Goal: Information Seeking & Learning: Learn about a topic

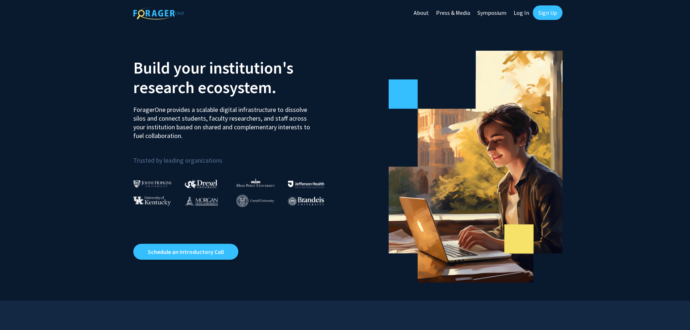
click at [551, 14] on link "Sign Up" at bounding box center [548, 12] width 30 height 14
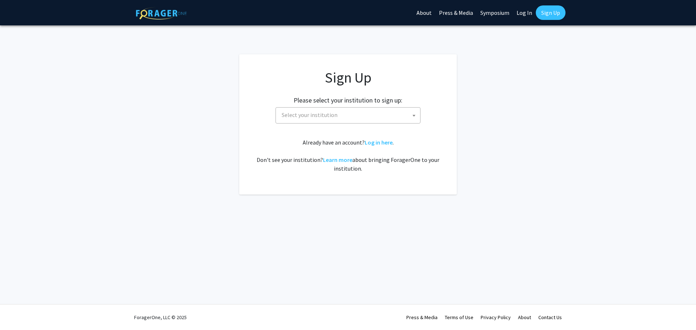
click at [350, 117] on span "Select your institution" at bounding box center [349, 115] width 141 height 15
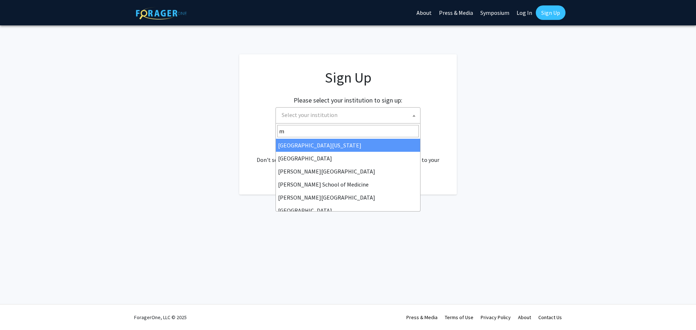
type input "mi"
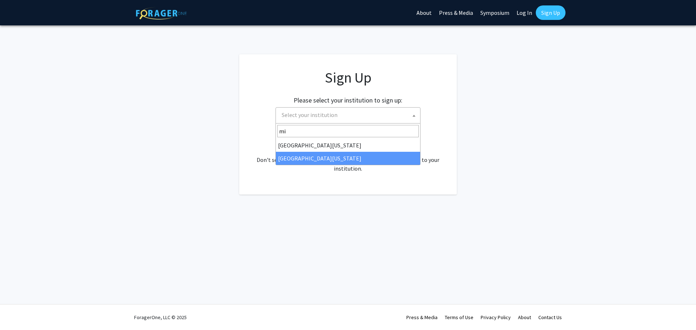
select select "33"
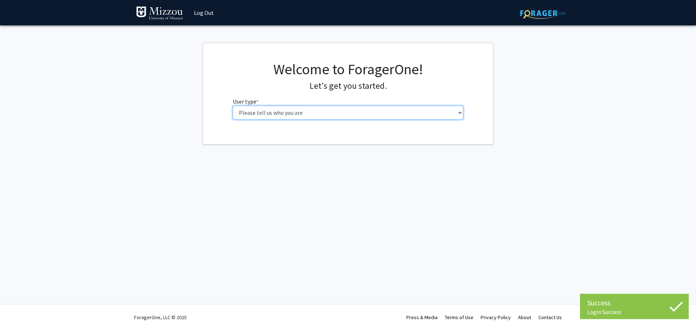
click at [299, 117] on select "Please tell us who you are Undergraduate Student Master's Student Doctoral Cand…" at bounding box center [348, 113] width 231 height 14
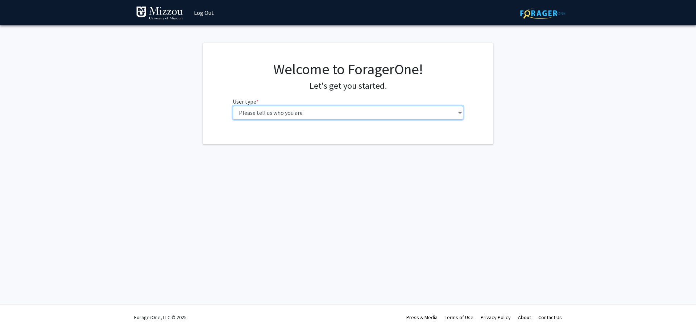
select select "1: undergrad"
click at [233, 106] on select "Please tell us who you are Undergraduate Student Master's Student Doctoral Cand…" at bounding box center [348, 113] width 231 height 14
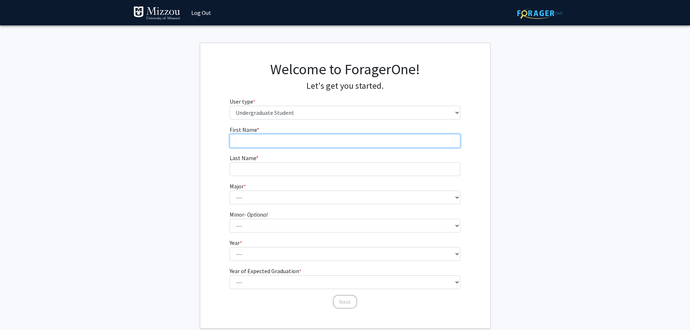
click at [299, 137] on input "First Name * required" at bounding box center [345, 141] width 231 height 14
type input "[PERSON_NAME]"
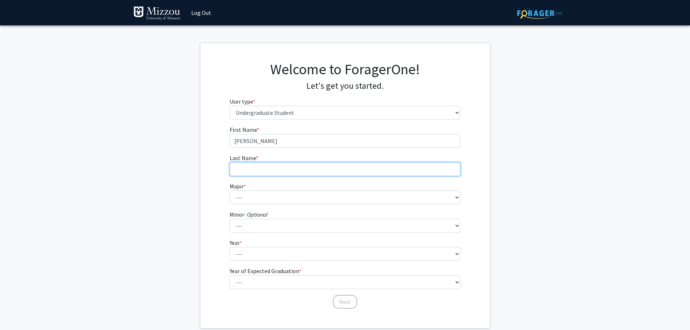
type input "[PERSON_NAME]"
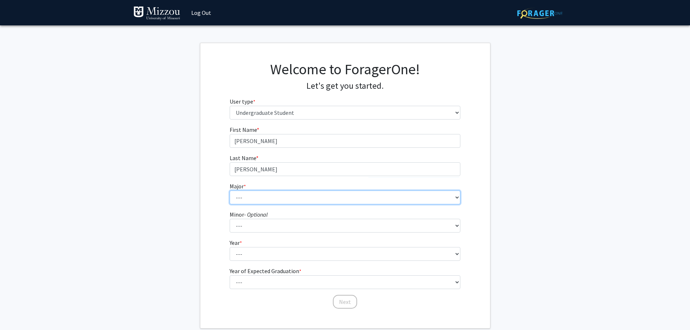
click at [274, 196] on select "--- Agribusiness Management Agricultural Education Agricultural Education: Comm…" at bounding box center [345, 198] width 231 height 14
select select "134: 2627"
click at [230, 191] on select "--- Agribusiness Management Agricultural Education Agricultural Education: Comm…" at bounding box center [345, 198] width 231 height 14
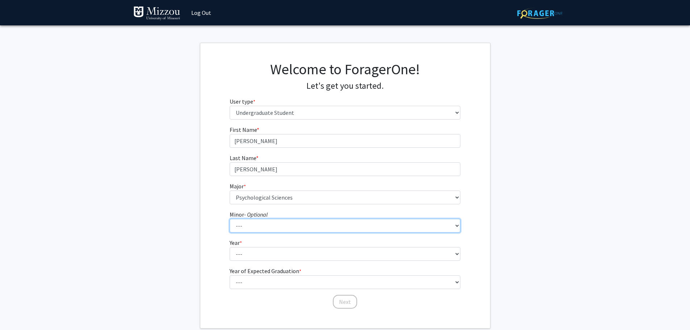
click at [280, 224] on select "--- Accountancy Aerospace Engineering Aerospace Studies Agribusiness Management…" at bounding box center [345, 226] width 231 height 14
click at [230, 219] on select "--- Accountancy Aerospace Engineering Aerospace Studies Agribusiness Management…" at bounding box center [345, 226] width 231 height 14
click at [297, 226] on select "--- Accountancy Aerospace Engineering Aerospace Studies Agribusiness Management…" at bounding box center [345, 226] width 231 height 14
select select "29: 1985"
click at [230, 219] on select "--- Accountancy Aerospace Engineering Aerospace Studies Agribusiness Management…" at bounding box center [345, 226] width 231 height 14
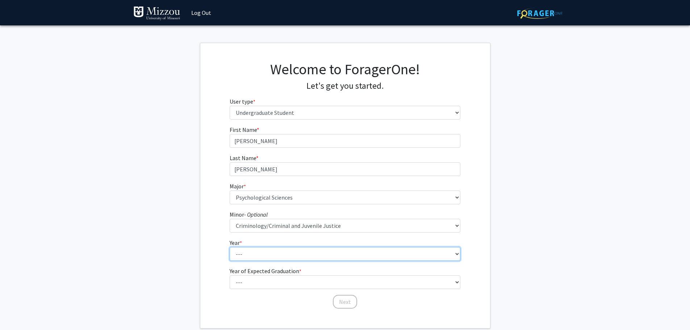
click at [266, 259] on select "--- First-year Sophomore Junior Senior Postbaccalaureate Certificate" at bounding box center [345, 254] width 231 height 14
select select "4: senior"
click at [230, 247] on select "--- First-year Sophomore Junior Senior Postbaccalaureate Certificate" at bounding box center [345, 254] width 231 height 14
click at [268, 257] on select "--- First-year Sophomore Junior Senior Postbaccalaureate Certificate" at bounding box center [345, 254] width 231 height 14
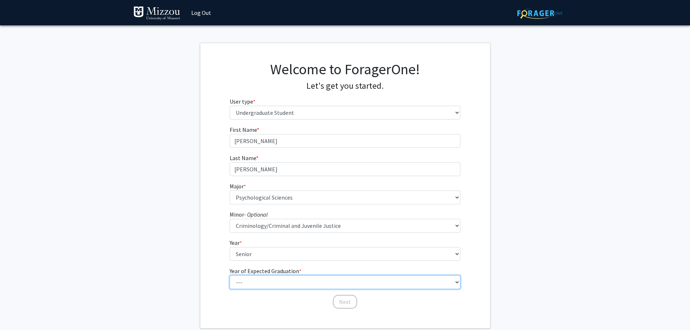
click at [259, 278] on select "--- 2025 2026 2027 2028 2029 2030 2031 2032 2033 2034" at bounding box center [345, 282] width 231 height 14
select select "1: 2025"
click at [230, 275] on select "--- 2025 2026 2027 2028 2029 2030 2031 2032 2033 2034" at bounding box center [345, 282] width 231 height 14
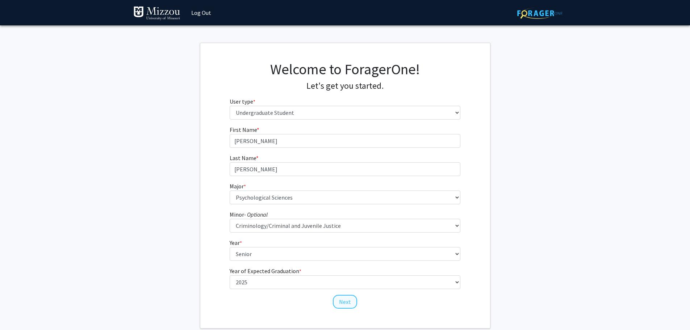
click at [353, 308] on div "First Name * required [PERSON_NAME] Last Name * required [PERSON_NAME] * requir…" at bounding box center [345, 217] width 242 height 184
click at [348, 305] on button "Next" at bounding box center [345, 302] width 24 height 14
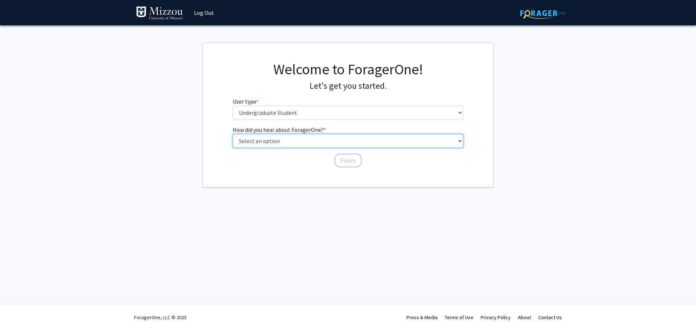
click at [272, 145] on select "Select an option Peer/student recommendation Faculty/staff recommendation Unive…" at bounding box center [348, 141] width 231 height 14
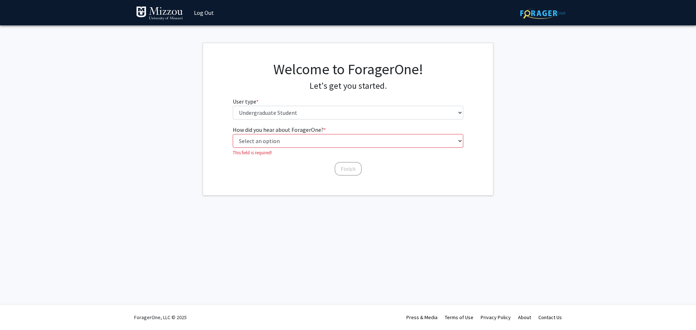
click at [277, 200] on div "Skip navigation Log Out Complete your profile × To continue, you need to make s…" at bounding box center [348, 165] width 696 height 330
click at [290, 142] on select "Select an option Peer/student recommendation Faculty/staff recommendation Unive…" at bounding box center [348, 141] width 231 height 14
select select "3: university_website"
click at [233, 134] on select "Select an option Peer/student recommendation Faculty/staff recommendation Unive…" at bounding box center [348, 141] width 231 height 14
click at [338, 159] on button "Finish" at bounding box center [347, 161] width 27 height 14
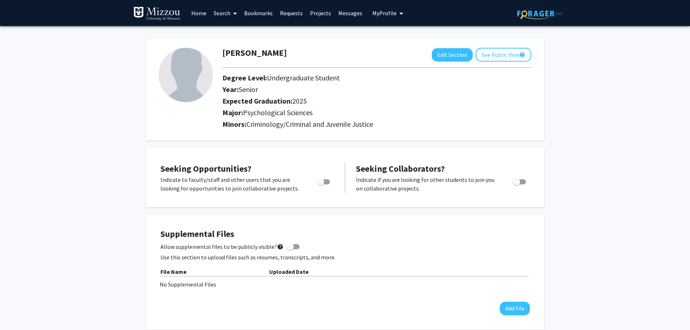
click at [228, 16] on link "Search" at bounding box center [225, 12] width 30 height 25
click at [237, 38] on span "Faculty/Staff" at bounding box center [236, 33] width 53 height 14
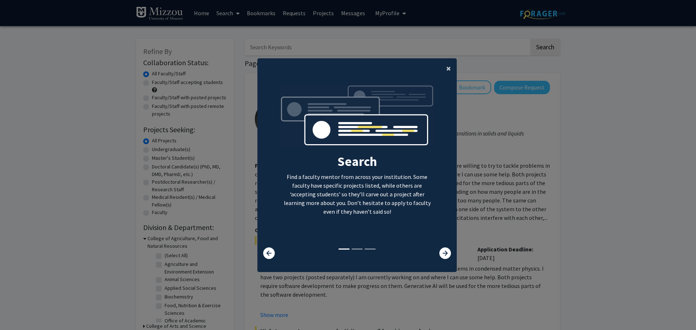
click at [447, 72] on span "×" at bounding box center [448, 68] width 5 height 11
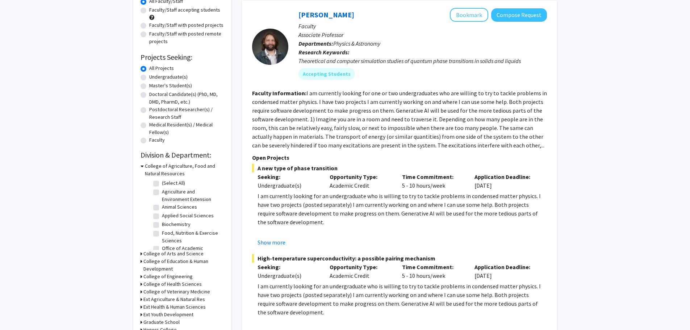
click at [162, 217] on label "Applied Social Sciences" at bounding box center [188, 216] width 52 height 8
click at [162, 217] on input "Applied Social Sciences" at bounding box center [164, 214] width 5 height 5
checkbox input "true"
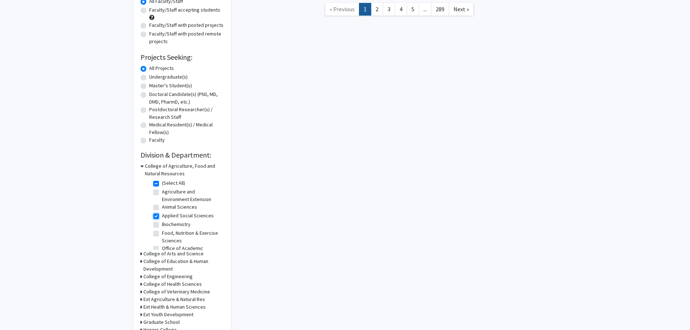
checkbox input "true"
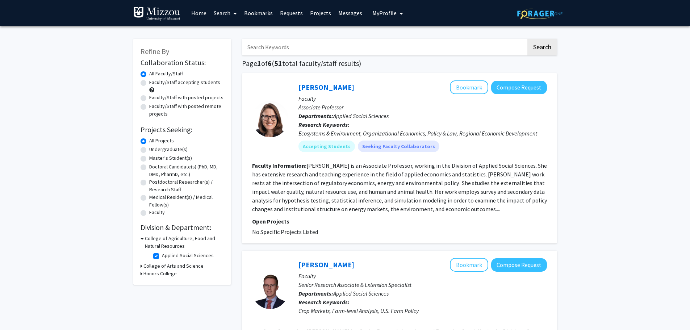
click at [162, 255] on label "Applied Social Sciences" at bounding box center [188, 256] width 52 height 8
click at [162, 255] on input "Applied Social Sciences" at bounding box center [164, 254] width 5 height 5
checkbox input "false"
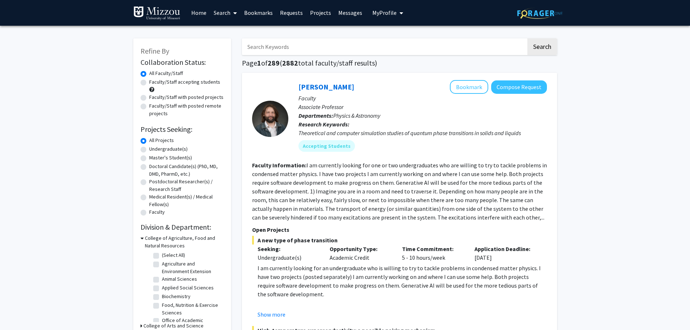
scroll to position [36, 0]
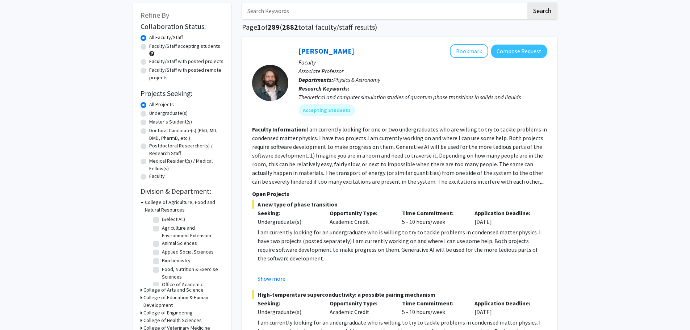
click at [141, 200] on icon at bounding box center [142, 203] width 3 height 8
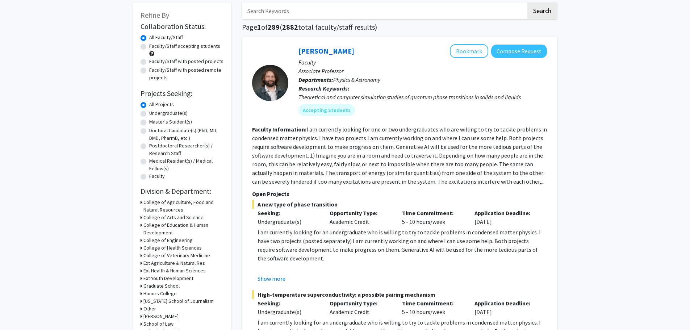
click at [143, 216] on h3 "College of Arts and Science" at bounding box center [173, 218] width 60 height 8
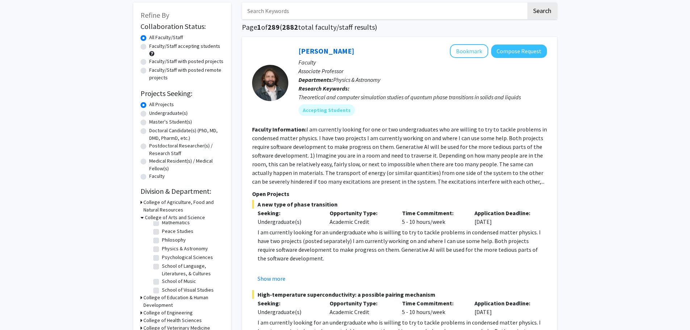
scroll to position [181, 0]
click at [167, 245] on label "Psychological Sciences" at bounding box center [187, 242] width 51 height 8
click at [167, 242] on input "Psychological Sciences" at bounding box center [164, 240] width 5 height 5
checkbox input "true"
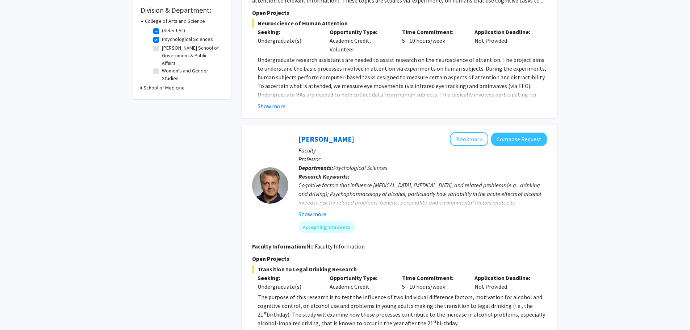
scroll to position [290, 0]
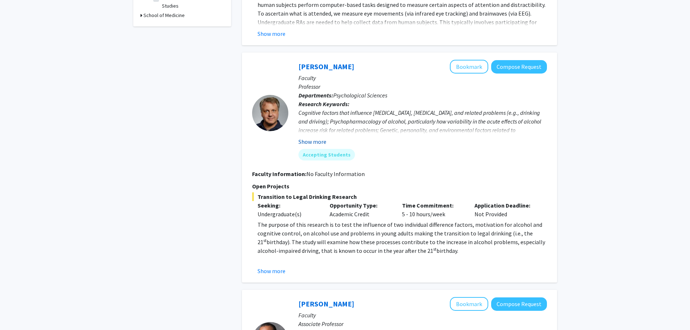
click at [304, 142] on button "Show more" at bounding box center [313, 141] width 28 height 9
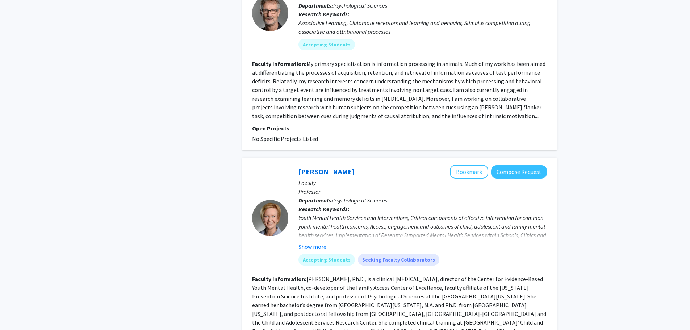
scroll to position [1522, 0]
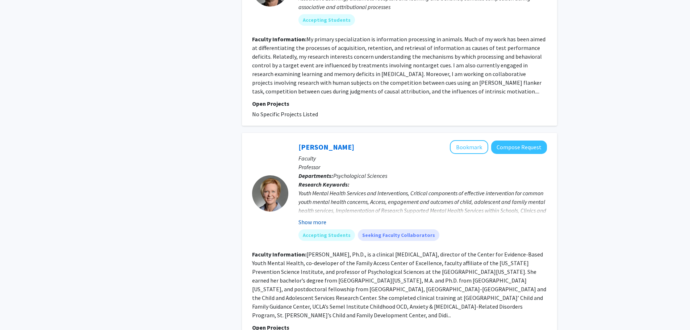
click at [317, 218] on button "Show more" at bounding box center [313, 222] width 28 height 9
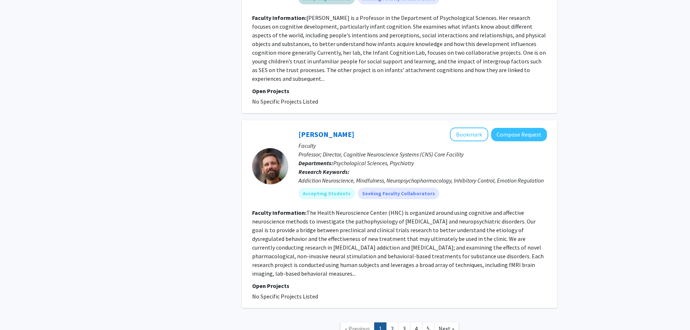
scroll to position [1985, 0]
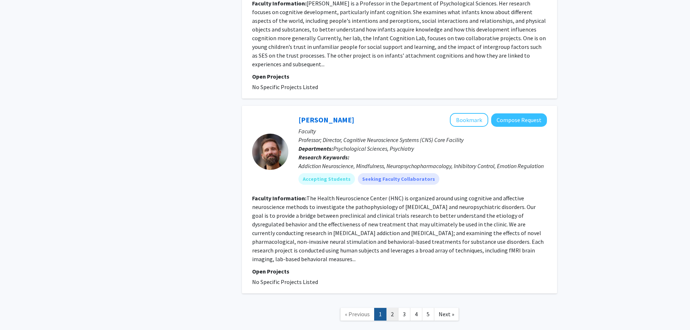
click at [391, 308] on link "2" at bounding box center [392, 314] width 12 height 13
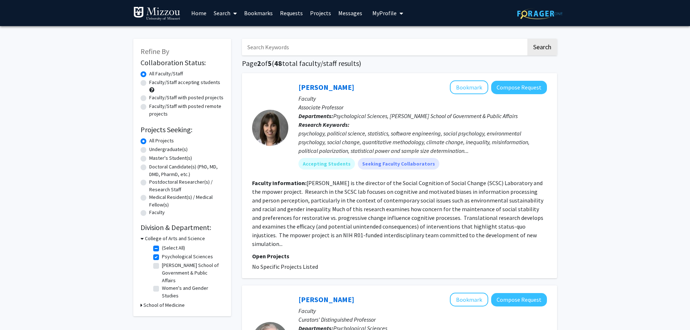
click at [229, 18] on link "Search" at bounding box center [225, 12] width 30 height 25
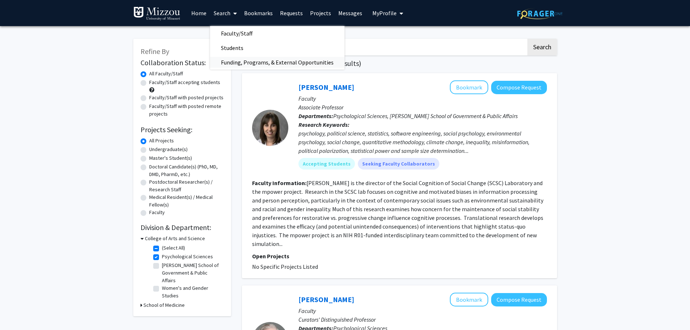
click at [277, 66] on span "Funding, Programs, & External Opportunities" at bounding box center [277, 62] width 134 height 14
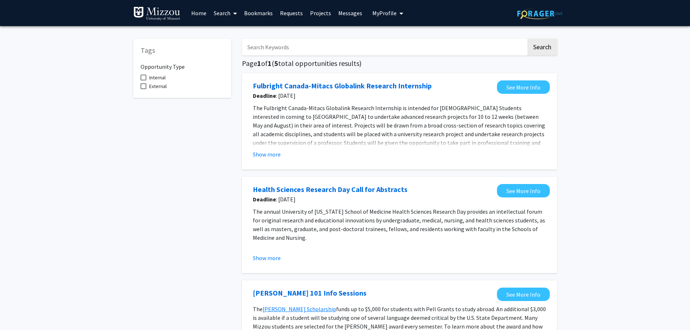
click at [201, 14] on link "Home" at bounding box center [199, 12] width 22 height 25
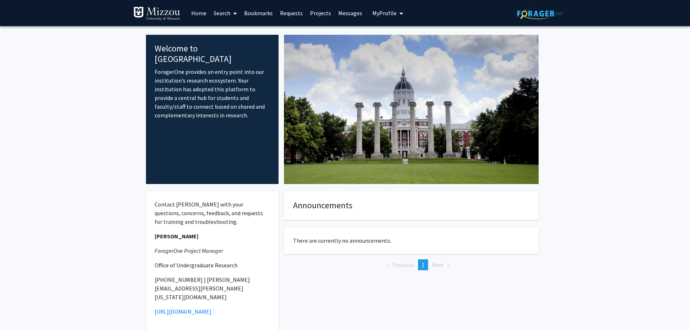
click at [229, 16] on link "Search" at bounding box center [225, 12] width 30 height 25
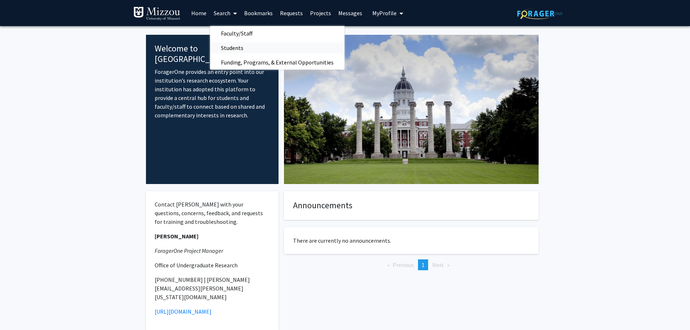
click at [234, 46] on span "Students" at bounding box center [232, 48] width 44 height 14
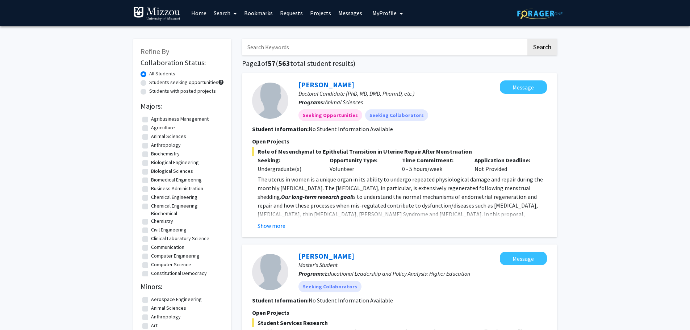
click at [224, 9] on link "Search" at bounding box center [225, 12] width 30 height 25
click at [238, 29] on span "Faculty/Staff" at bounding box center [236, 33] width 53 height 14
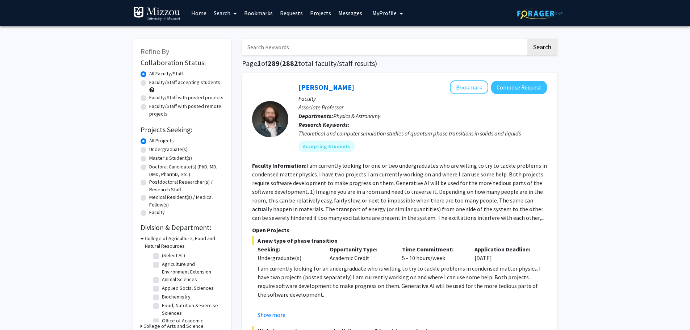
click at [317, 15] on link "Projects" at bounding box center [320, 12] width 28 height 25
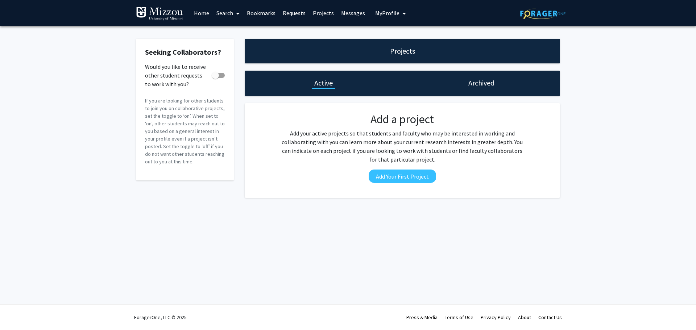
click at [297, 12] on link "Requests" at bounding box center [294, 12] width 30 height 25
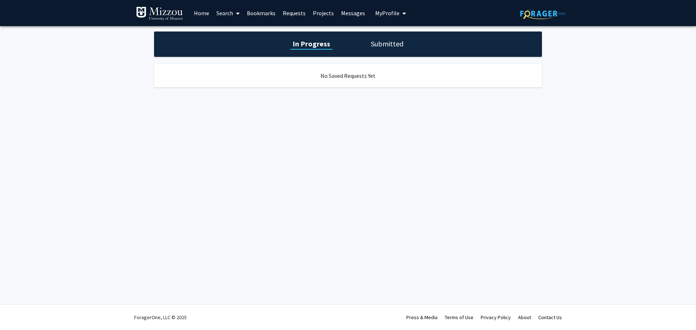
click at [274, 13] on link "Bookmarks" at bounding box center [261, 12] width 36 height 25
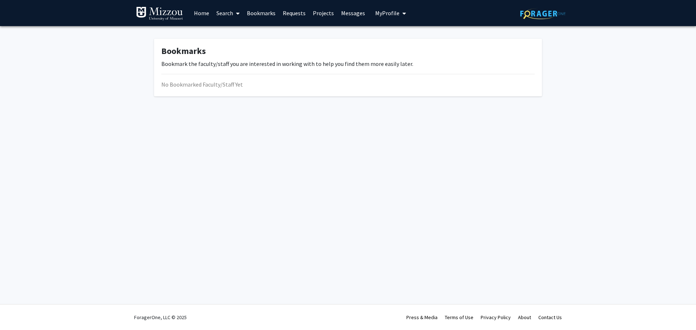
click at [343, 11] on link "Messages" at bounding box center [352, 12] width 31 height 25
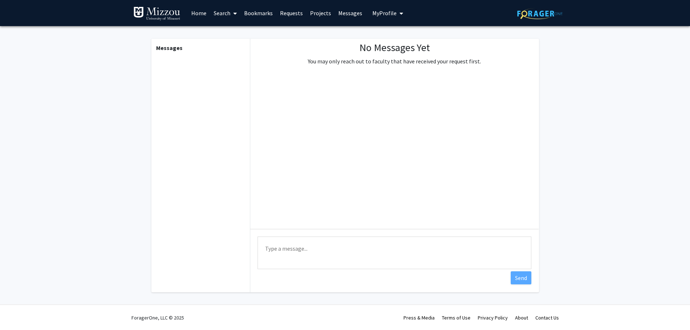
click at [376, 14] on span "My Profile" at bounding box center [384, 12] width 24 height 7
click at [213, 11] on link "Search" at bounding box center [225, 12] width 30 height 25
click at [223, 28] on span "Faculty/Staff" at bounding box center [236, 33] width 53 height 14
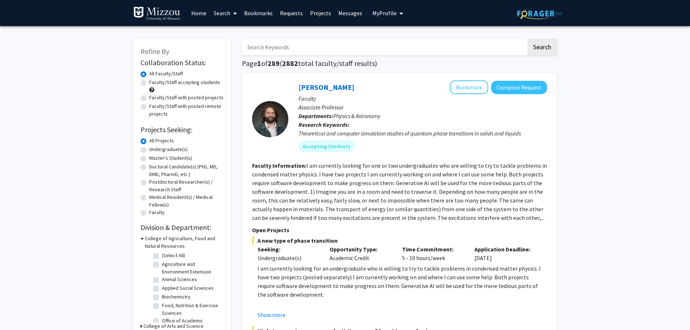
click at [166, 149] on label "Undergraduate(s)" at bounding box center [168, 150] width 38 height 8
click at [154, 149] on input "Undergraduate(s)" at bounding box center [151, 148] width 5 height 5
radio input "true"
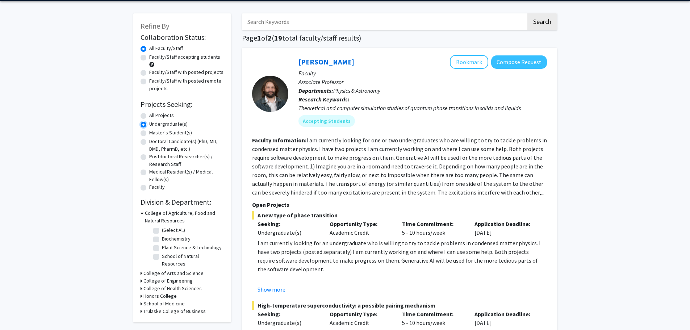
scroll to position [109, 0]
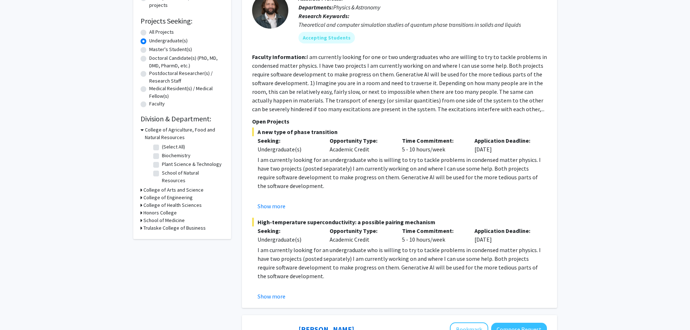
click at [152, 186] on h3 "College of Arts and Science" at bounding box center [173, 190] width 60 height 8
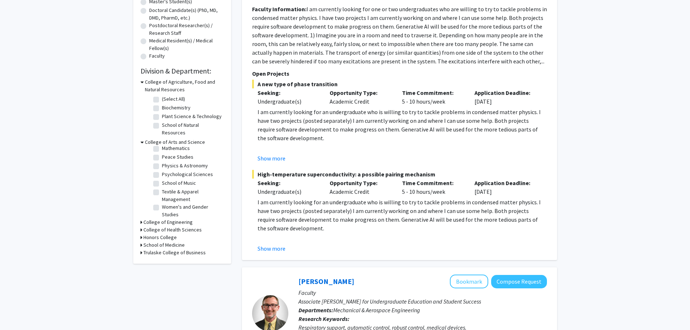
scroll to position [40, 0]
click at [178, 169] on label "Psychological Sciences" at bounding box center [187, 173] width 51 height 8
click at [167, 169] on input "Psychological Sciences" at bounding box center [164, 171] width 5 height 5
checkbox input "true"
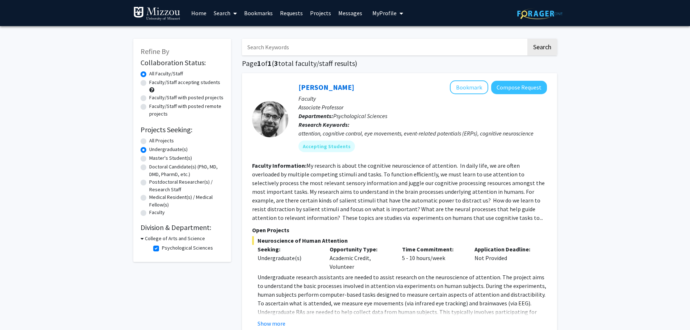
click at [162, 249] on label "Psychological Sciences" at bounding box center [187, 248] width 51 height 8
click at [162, 249] on input "Psychological Sciences" at bounding box center [164, 246] width 5 height 5
checkbox input "false"
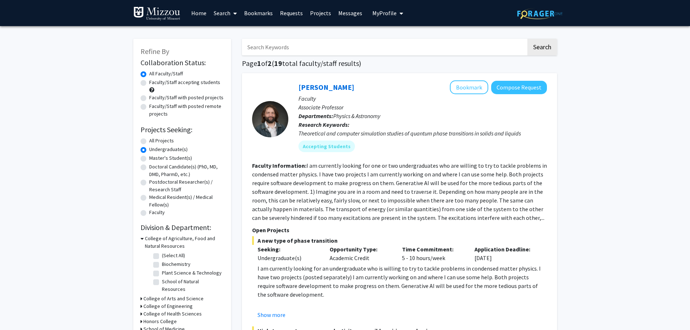
click at [146, 135] on form "Collaboration Status: Collaboration Status All Faculty/Staff Collaboration Stat…" at bounding box center [182, 137] width 83 height 159
click at [149, 139] on label "All Projects" at bounding box center [161, 141] width 25 height 8
click at [149, 139] on input "All Projects" at bounding box center [151, 139] width 5 height 5
radio input "true"
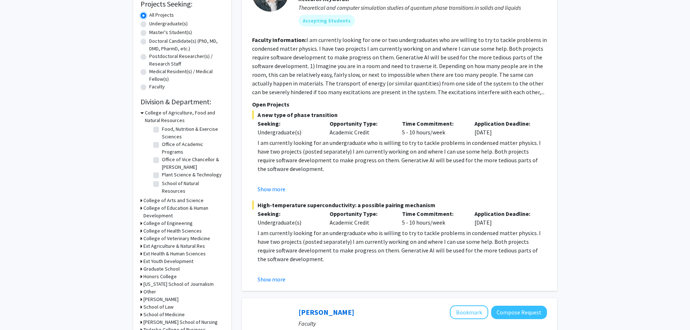
scroll to position [145, 0]
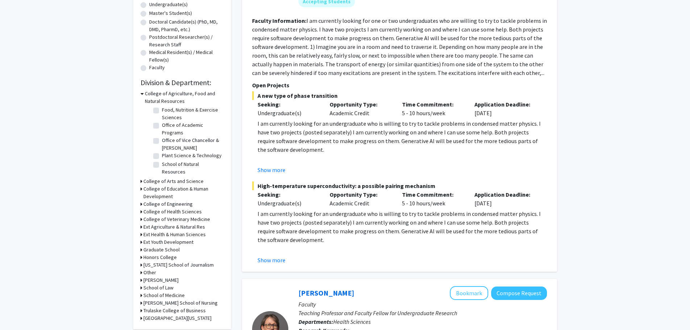
click at [152, 182] on h3 "College of Arts and Science" at bounding box center [173, 182] width 60 height 8
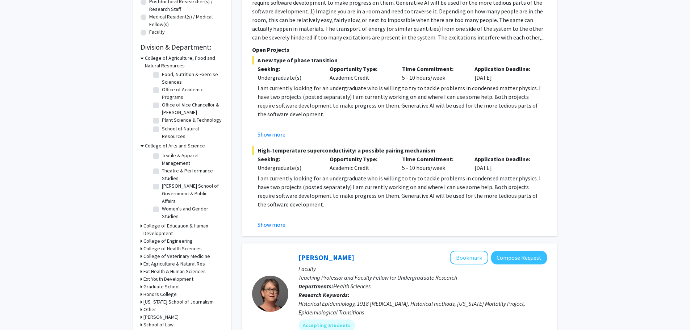
scroll to position [181, 0]
click at [162, 184] on label "[PERSON_NAME] School of Government & Public Affairs" at bounding box center [192, 192] width 60 height 23
click at [162, 184] on input "[PERSON_NAME] School of Government & Public Affairs" at bounding box center [164, 183] width 5 height 5
checkbox input "true"
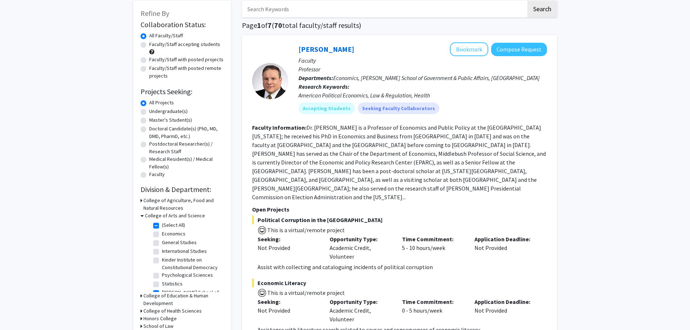
scroll to position [16, 0]
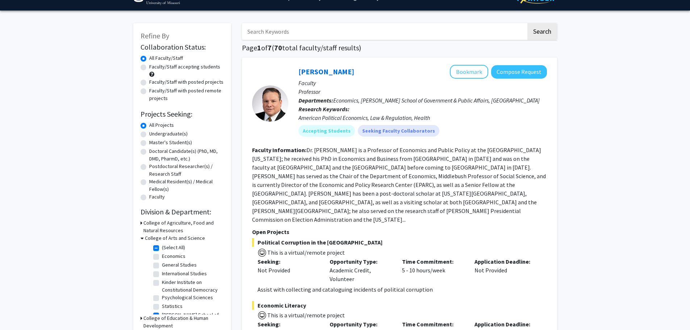
click at [192, 67] on label "Faculty/Staff accepting students" at bounding box center [184, 67] width 71 height 8
click at [154, 67] on input "Faculty/Staff accepting students" at bounding box center [151, 65] width 5 height 5
radio input "true"
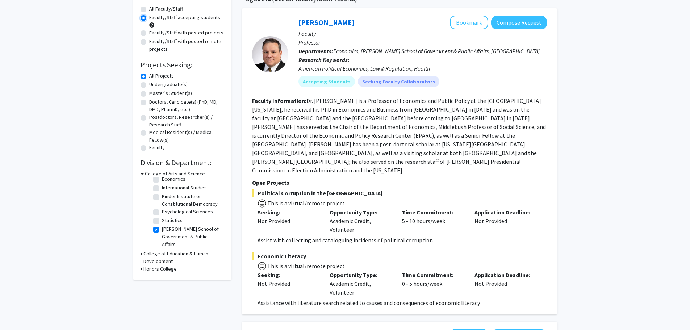
scroll to position [72, 0]
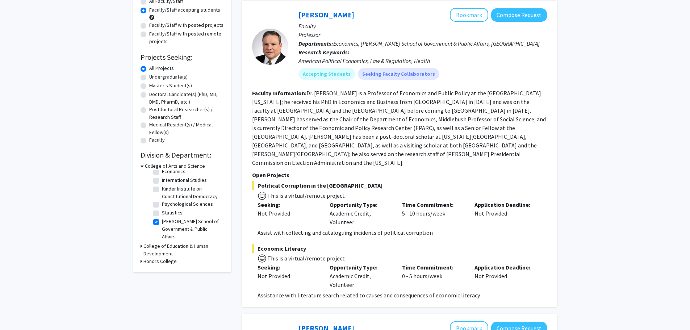
click at [162, 221] on label "[PERSON_NAME] School of Government & Public Affairs" at bounding box center [192, 229] width 60 height 23
click at [162, 221] on input "[PERSON_NAME] School of Government & Public Affairs" at bounding box center [164, 220] width 5 height 5
checkbox input "false"
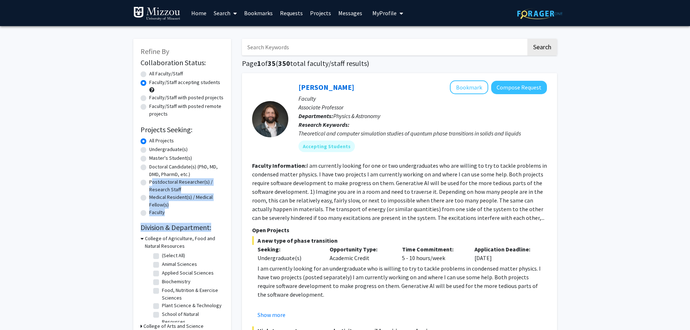
drag, startPoint x: 112, startPoint y: 235, endPoint x: 123, endPoint y: 179, distance: 57.3
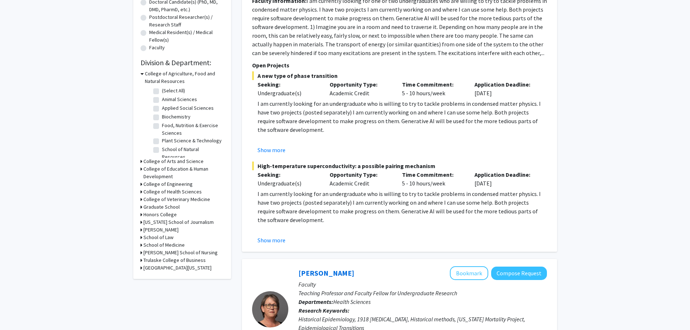
scroll to position [145, 0]
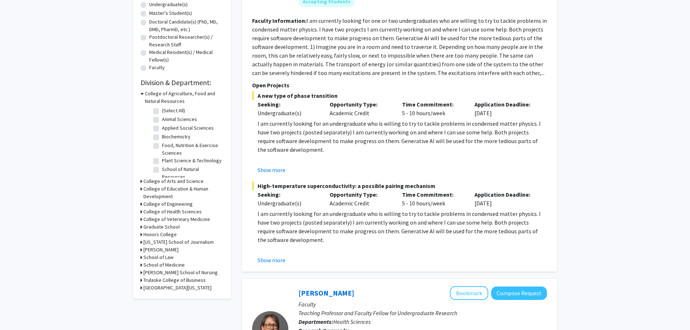
click at [159, 234] on h3 "Honors College" at bounding box center [159, 235] width 33 height 8
click at [159, 234] on h3 "Honors College" at bounding box center [161, 235] width 33 height 8
click at [160, 258] on h3 "School of Law" at bounding box center [158, 258] width 30 height 8
click at [160, 258] on h3 "School of Law" at bounding box center [160, 258] width 30 height 8
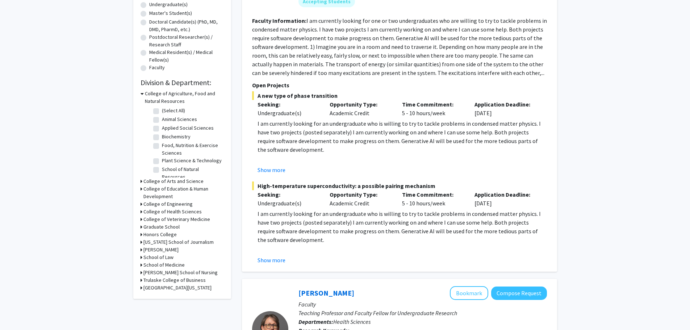
click at [159, 280] on h3 "Trulaske College of Business" at bounding box center [174, 280] width 62 height 8
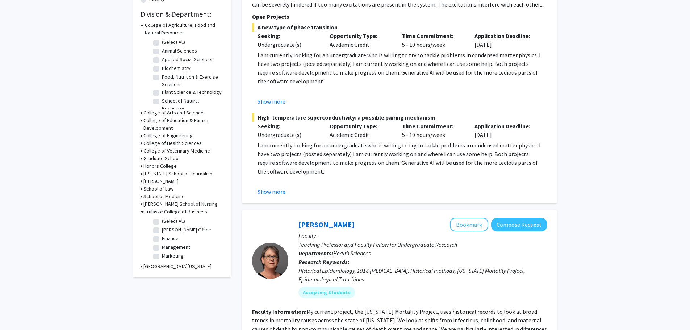
scroll to position [217, 0]
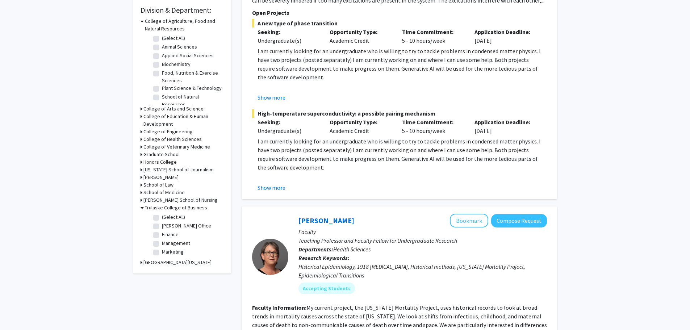
click at [181, 208] on h3 "Trulaske College of Business" at bounding box center [176, 208] width 62 height 8
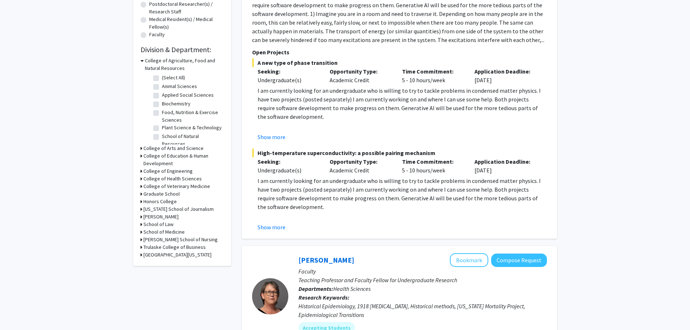
scroll to position [145, 0]
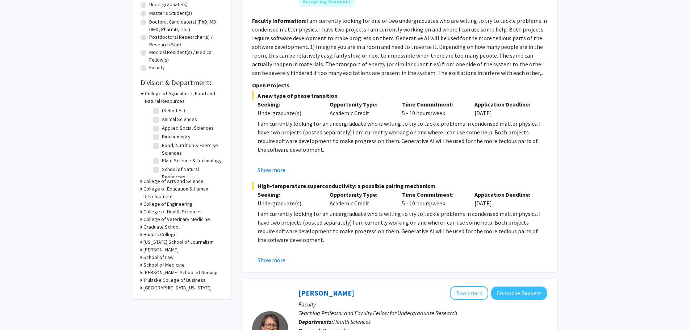
click at [167, 190] on h3 "College of Education & Human Development" at bounding box center [183, 192] width 80 height 15
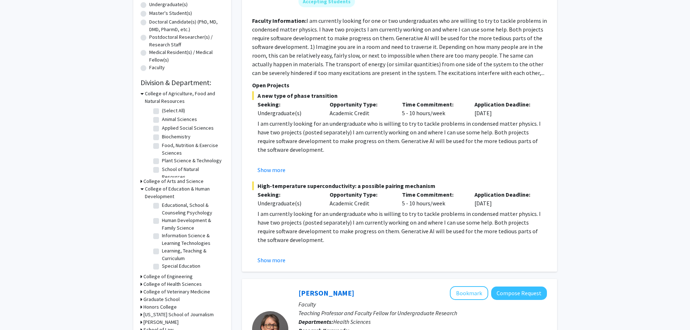
scroll to position [0, 0]
click at [161, 191] on h3 "College of Education & Human Development" at bounding box center [184, 192] width 79 height 15
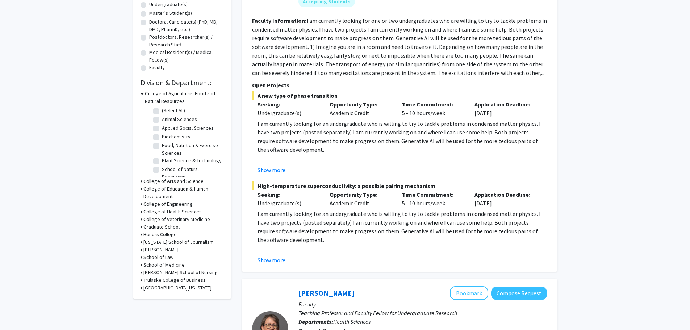
click at [156, 180] on h3 "College of Arts and Science" at bounding box center [173, 182] width 60 height 8
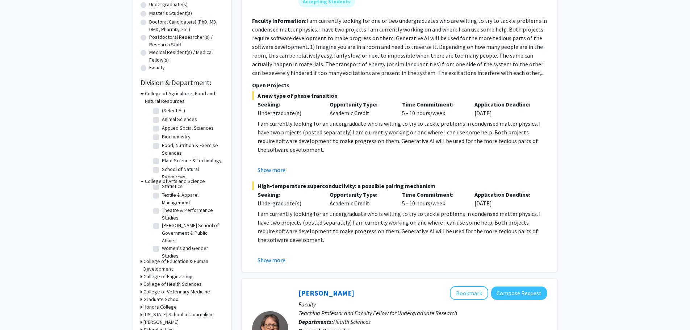
scroll to position [244, 0]
